Goal: Task Accomplishment & Management: Manage account settings

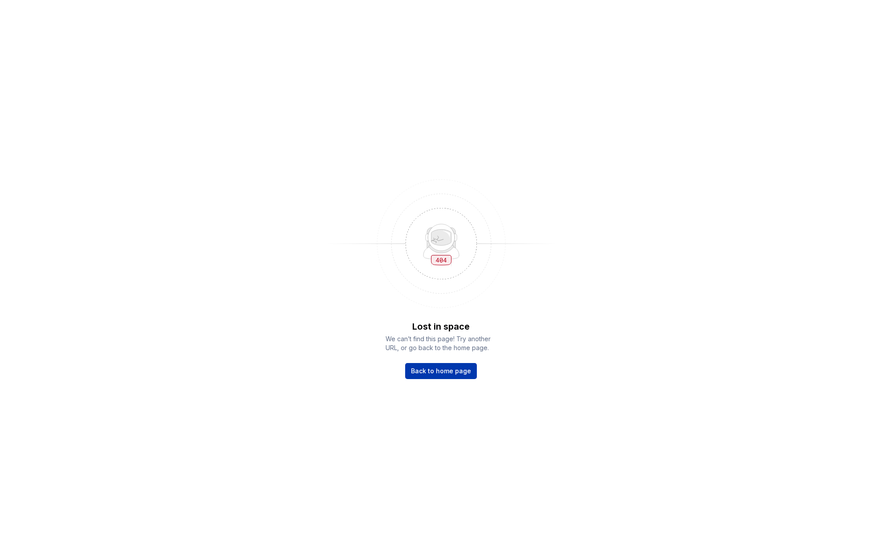
click at [421, 377] on link "Back to home page" at bounding box center [441, 371] width 72 height 16
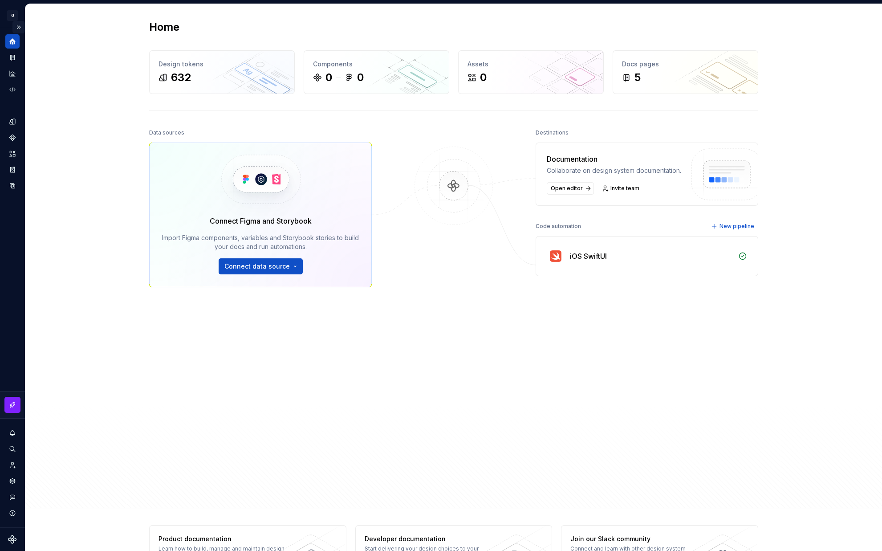
click at [18, 29] on button "Expand sidebar" at bounding box center [18, 27] width 12 height 12
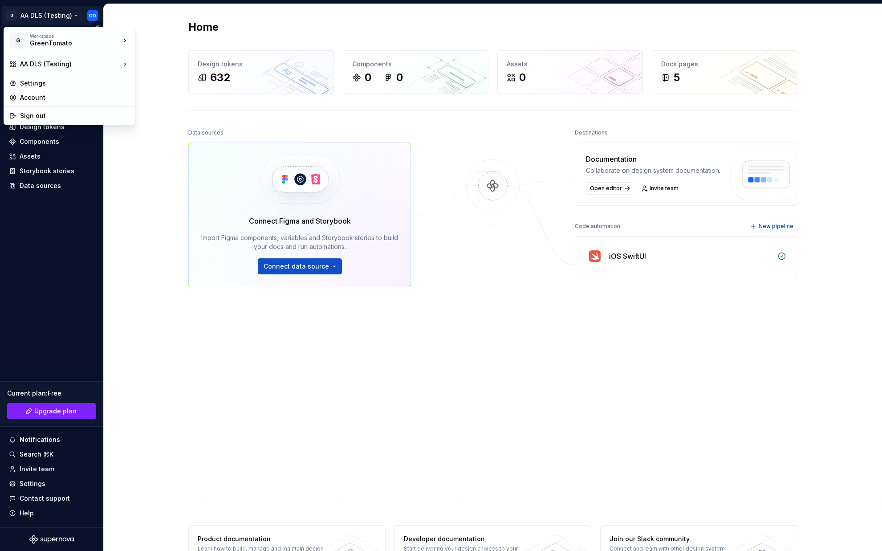
click at [89, 16] on html "G AA DLS (Testing) GD Home Documentation Analytics Code automation Design syste…" at bounding box center [441, 275] width 882 height 551
click at [45, 115] on div "Sign out" at bounding box center [75, 115] width 110 height 9
